Goal: Navigation & Orientation: Find specific page/section

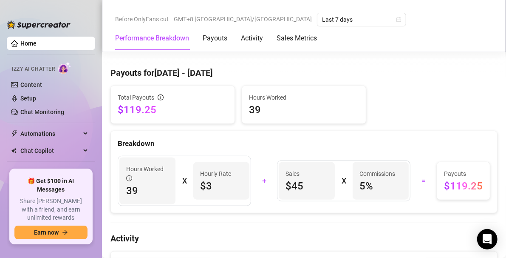
scroll to position [248, 0]
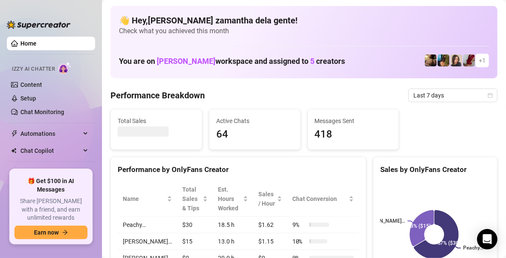
scroll to position [63, 0]
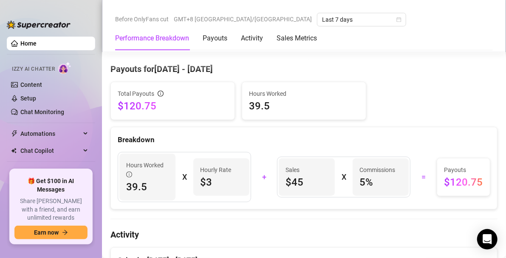
scroll to position [254, 0]
